Goal: Obtain resource: Obtain resource

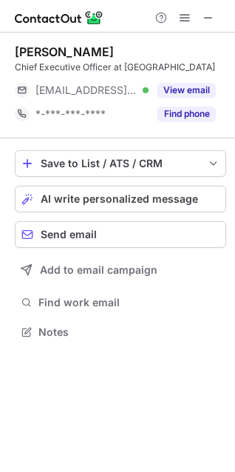
scroll to position [321, 235]
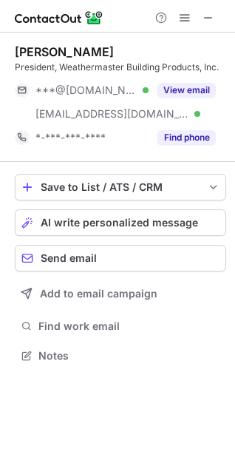
scroll to position [345, 235]
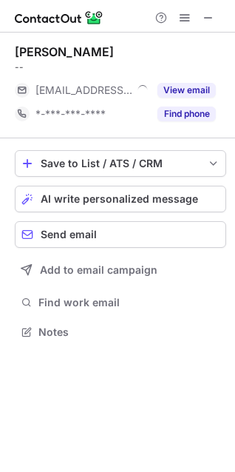
scroll to position [7, 7]
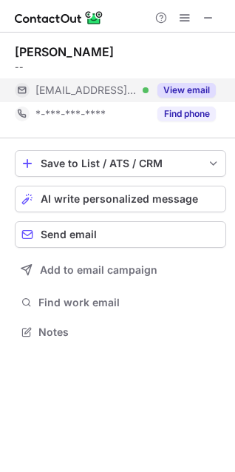
click at [189, 84] on button "View email" at bounding box center [187, 90] width 58 height 15
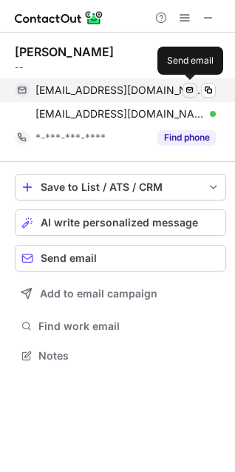
scroll to position [345, 235]
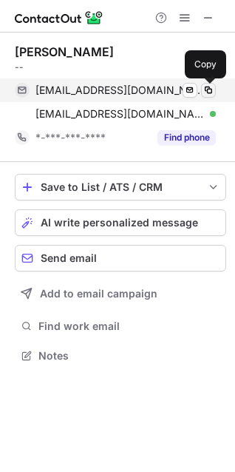
click at [206, 92] on span at bounding box center [209, 90] width 12 height 12
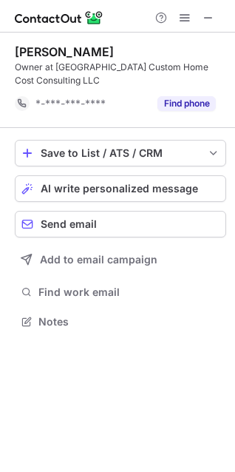
scroll to position [311, 235]
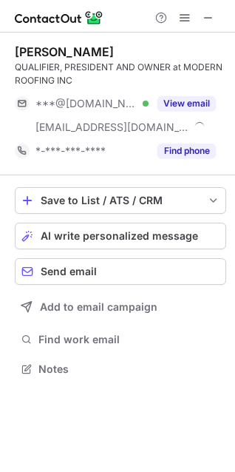
scroll to position [358, 235]
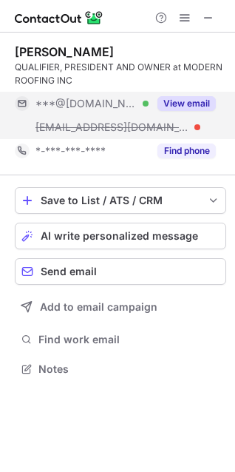
click at [169, 103] on button "View email" at bounding box center [187, 103] width 58 height 15
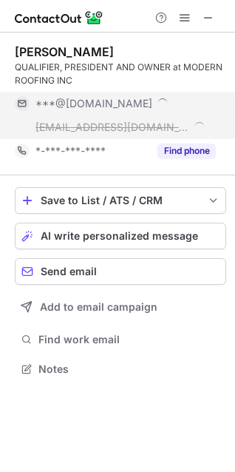
scroll to position [382, 235]
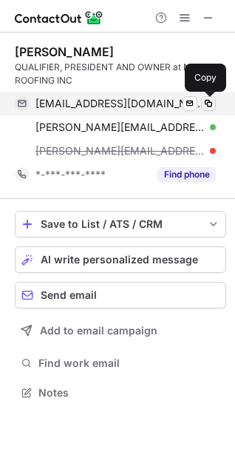
click at [212, 98] on span at bounding box center [209, 104] width 12 height 12
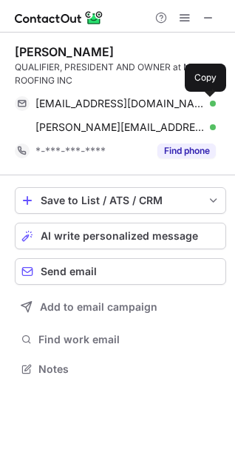
scroll to position [358, 235]
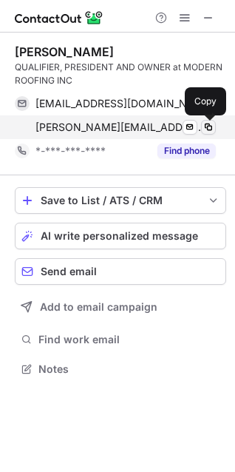
click at [214, 126] on span at bounding box center [209, 127] width 12 height 12
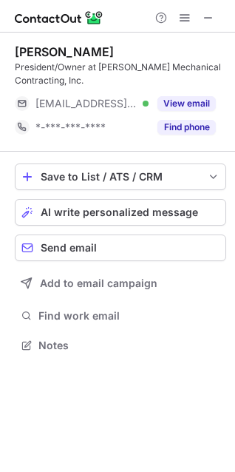
scroll to position [334, 235]
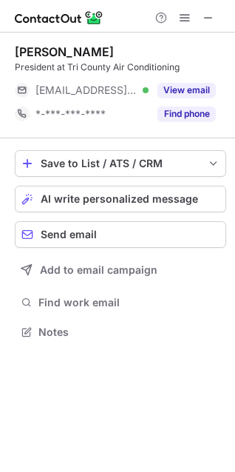
scroll to position [7, 7]
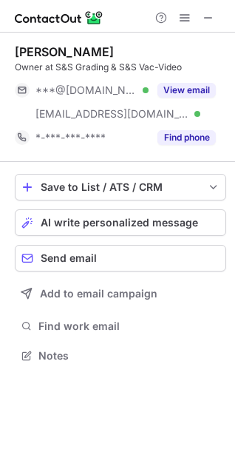
scroll to position [345, 235]
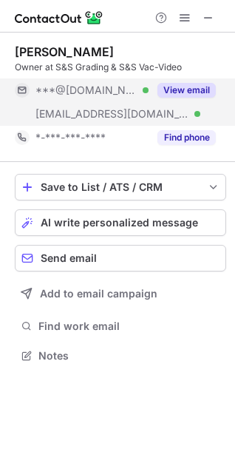
click at [189, 90] on button "View email" at bounding box center [187, 90] width 58 height 15
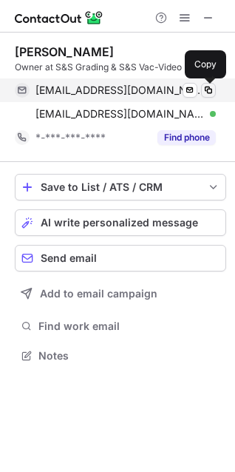
click at [205, 88] on span at bounding box center [209, 90] width 12 height 12
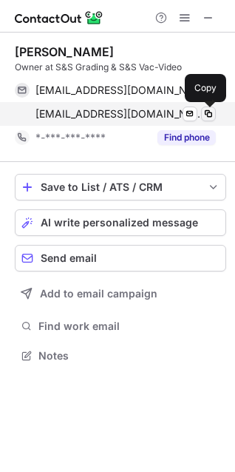
click at [212, 111] on span at bounding box center [209, 114] width 12 height 12
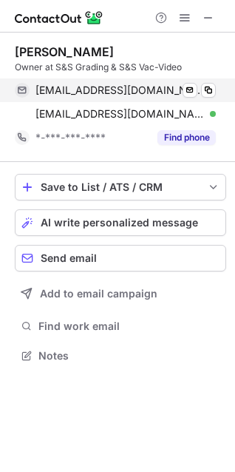
click at [200, 89] on div "s_sgradingllc@msn.com Verified" at bounding box center [126, 90] width 181 height 13
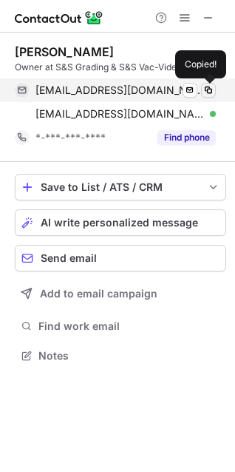
click at [206, 89] on span at bounding box center [209, 90] width 12 height 12
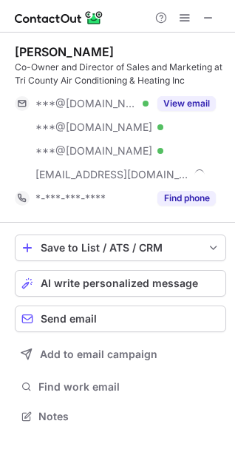
scroll to position [405, 235]
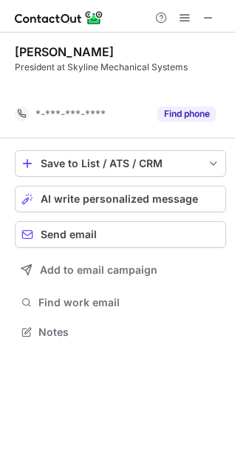
scroll to position [297, 235]
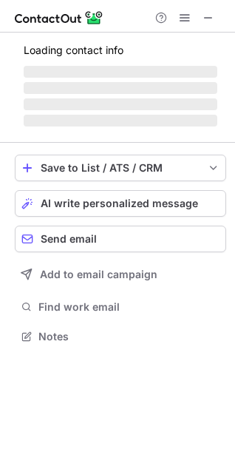
scroll to position [334, 235]
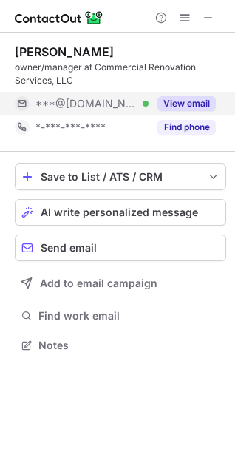
click at [175, 100] on button "View email" at bounding box center [187, 103] width 58 height 15
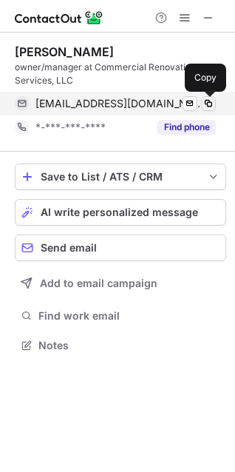
click at [206, 101] on span at bounding box center [209, 104] width 12 height 12
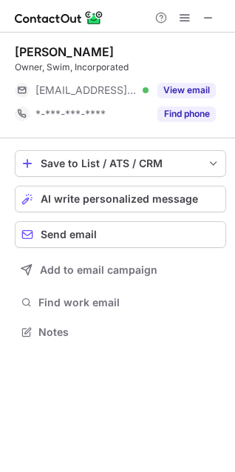
scroll to position [321, 235]
